Goal: Navigation & Orientation: Find specific page/section

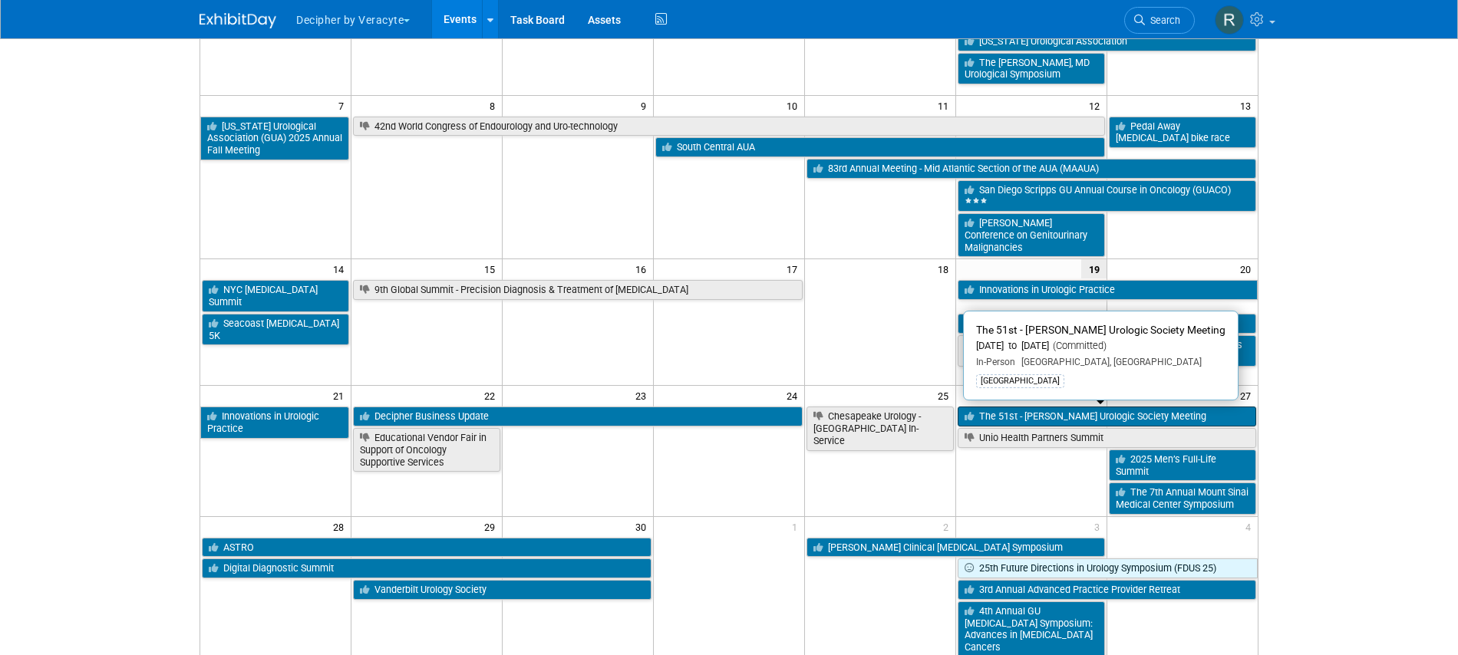
scroll to position [212, 0]
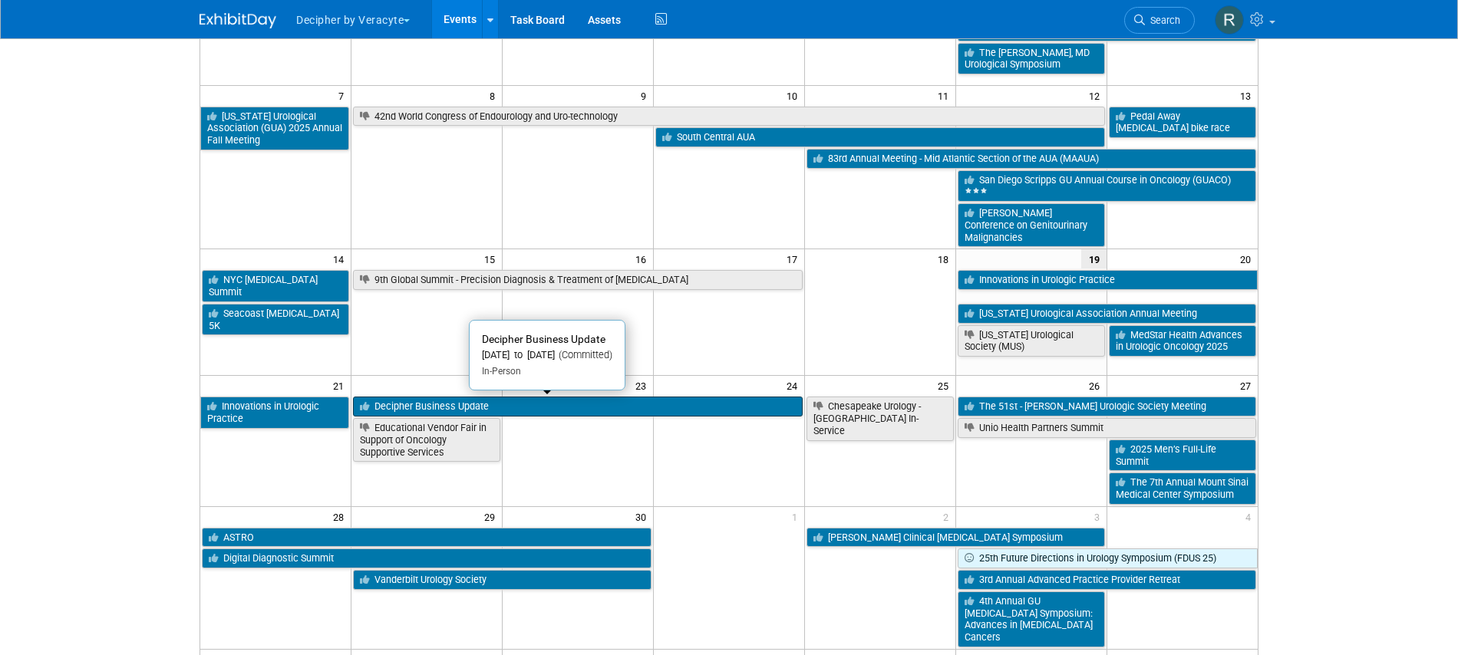
click at [616, 402] on link "Decipher Business Update" at bounding box center [578, 407] width 450 height 20
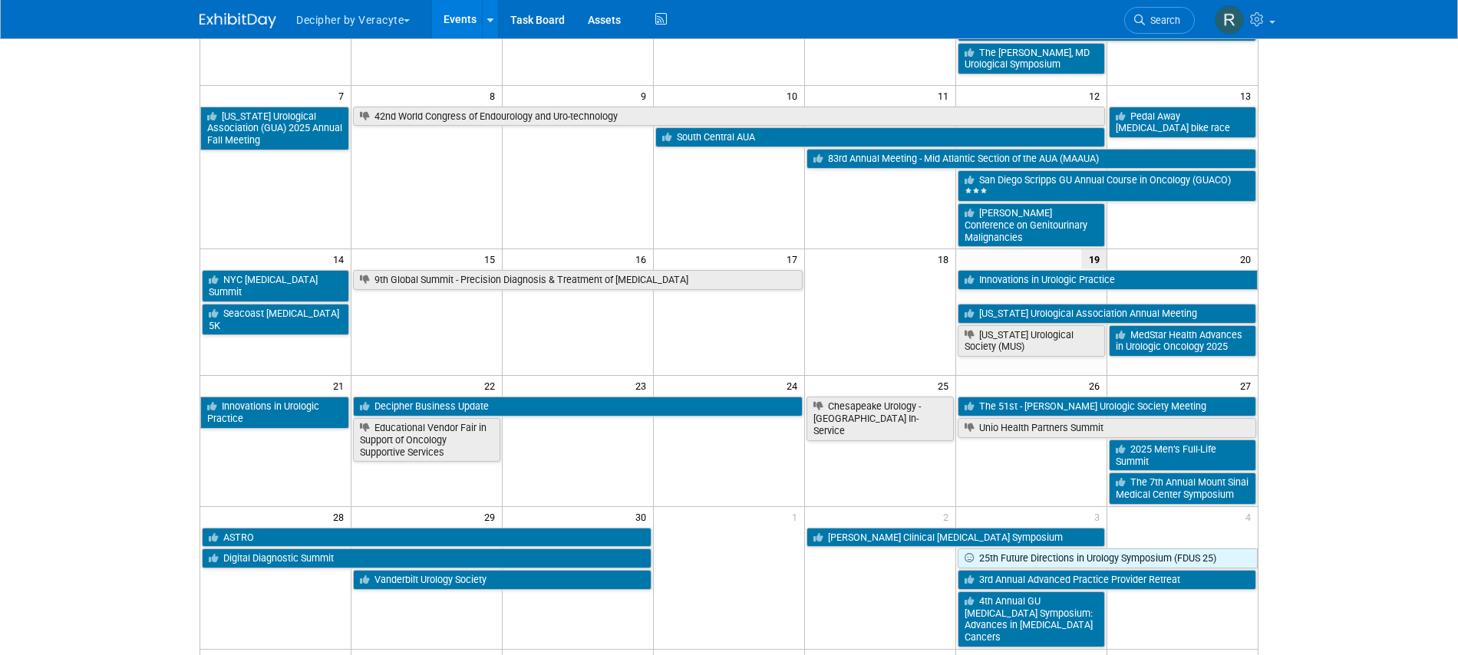
scroll to position [426, 0]
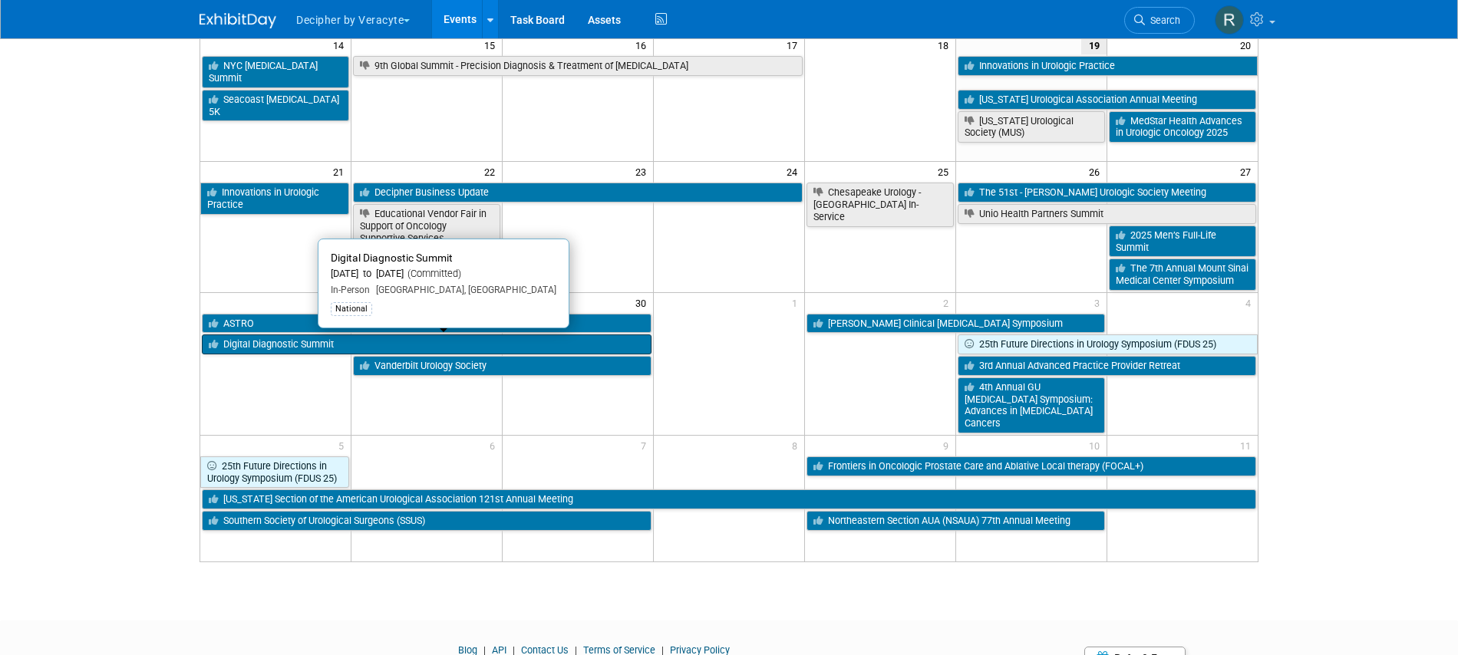
click at [549, 341] on link "Digital Diagnostic Summit" at bounding box center [427, 345] width 450 height 20
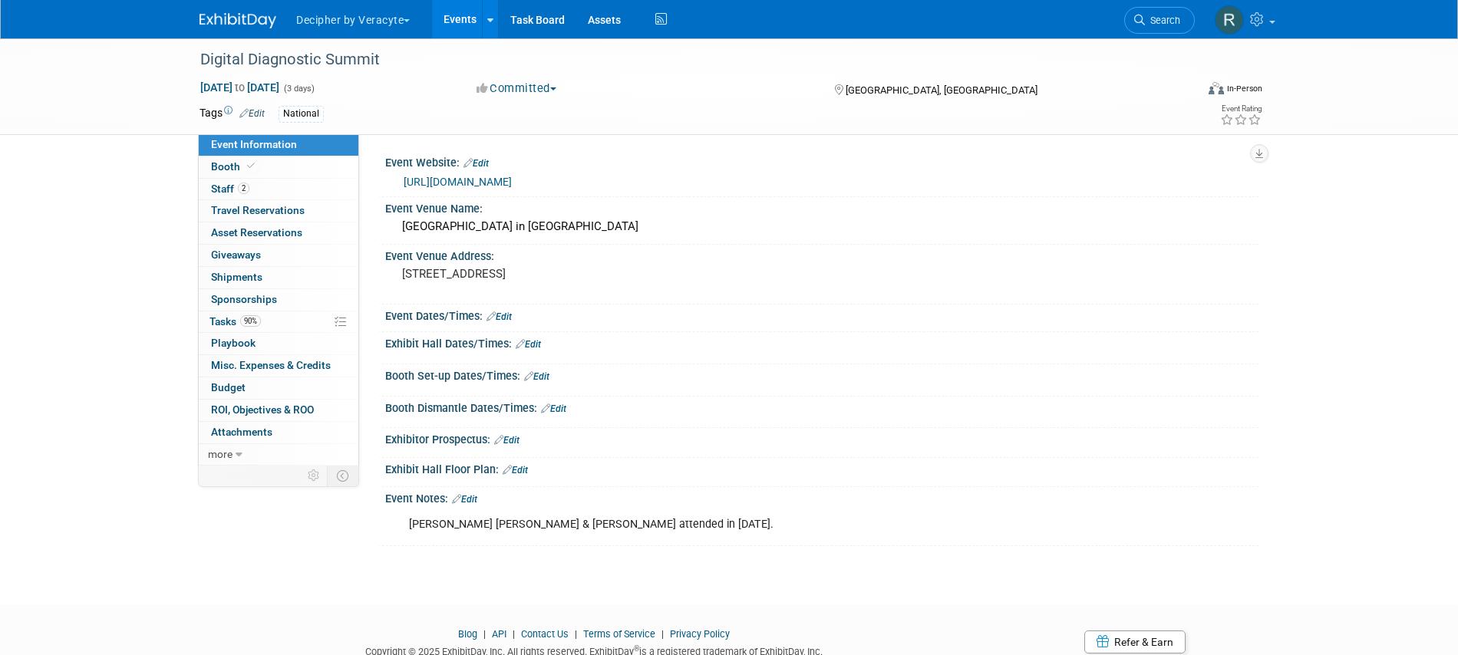
click at [511, 181] on link "https://lumeadigital.com/ddxsummit/?utm_medium=email&_hsenc=p2ANqtz-8fsuAYOzjJL…" at bounding box center [458, 182] width 108 height 12
